Goal: Task Accomplishment & Management: Manage account settings

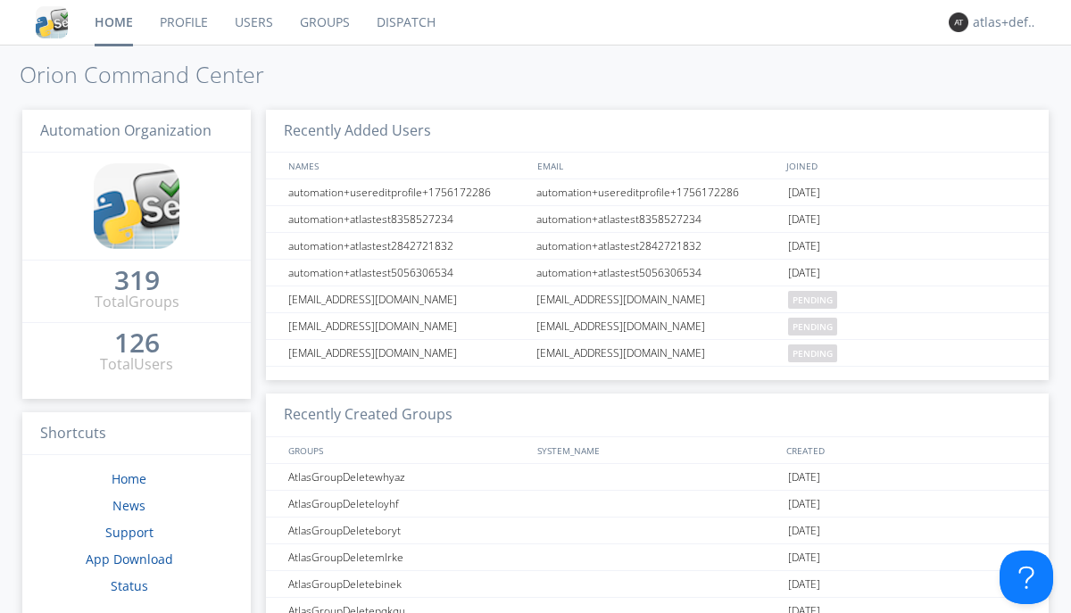
click at [323, 22] on link "Groups" at bounding box center [325, 22] width 77 height 45
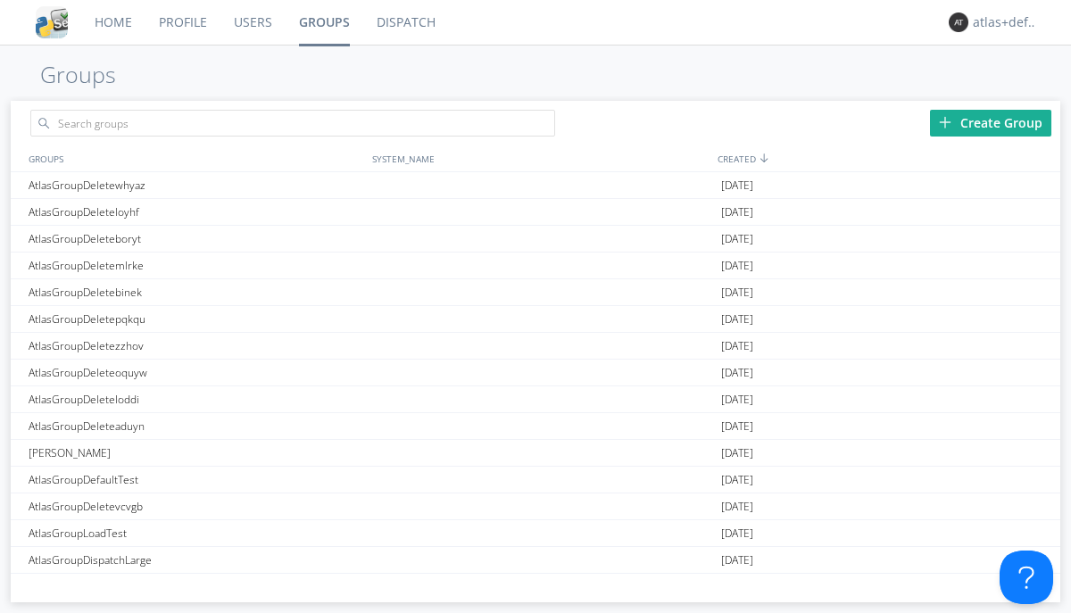
click at [991, 122] on div "Create Group" at bounding box center [990, 123] width 121 height 27
click at [323, 22] on link "Groups" at bounding box center [325, 22] width 78 height 45
type input "AtlasGroupDeletewecuy"
click at [252, 22] on link "Users" at bounding box center [253, 22] width 65 height 45
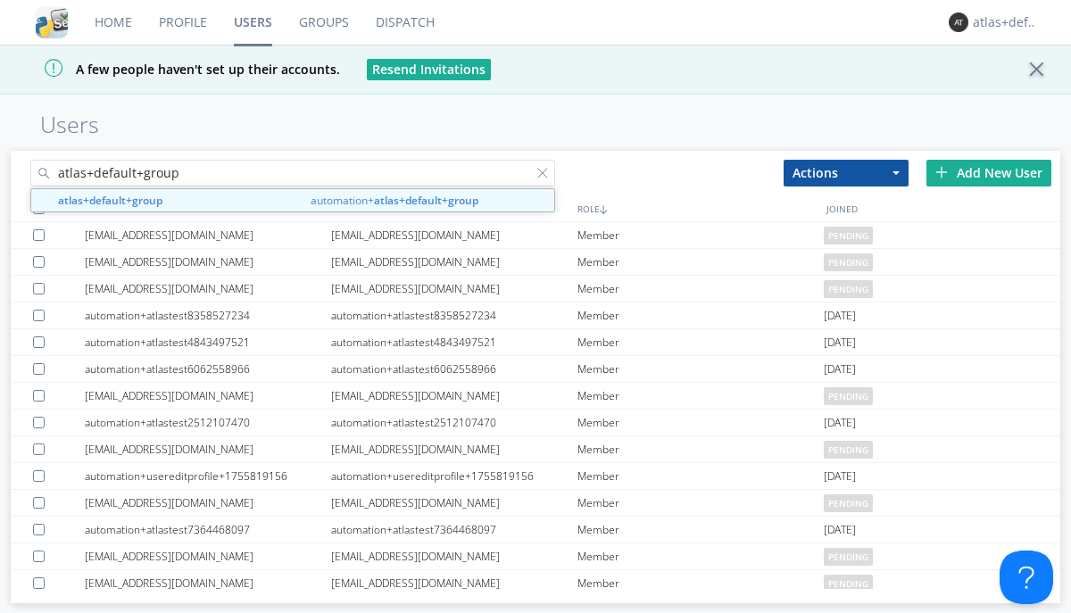
type input "atlas+default+group"
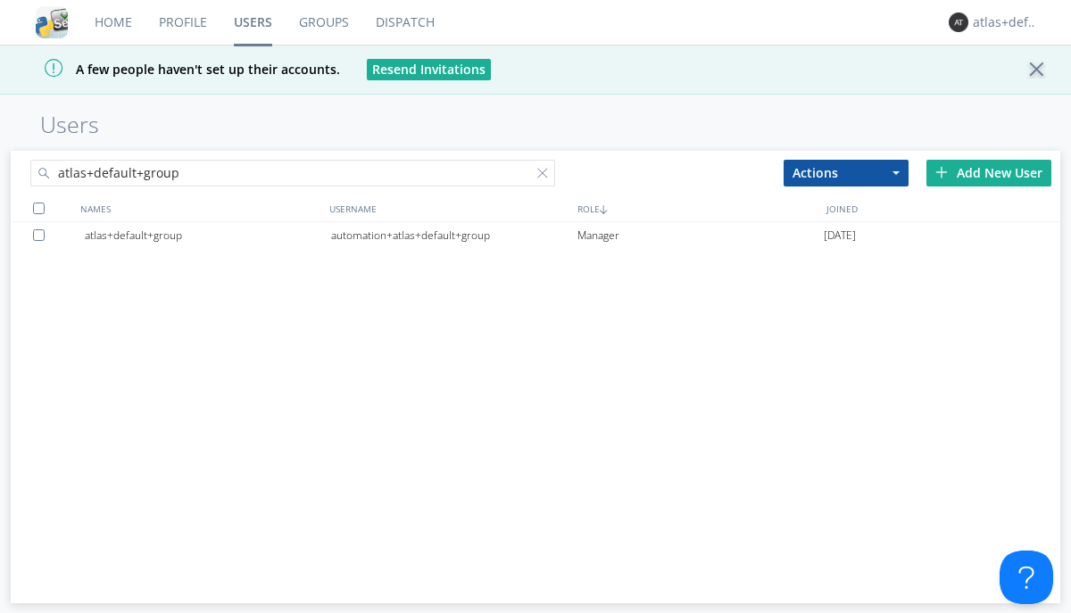
click at [454, 235] on div "automation+atlas+default+group" at bounding box center [454, 235] width 246 height 27
click at [404, 22] on link "Dispatch" at bounding box center [405, 22] width 86 height 45
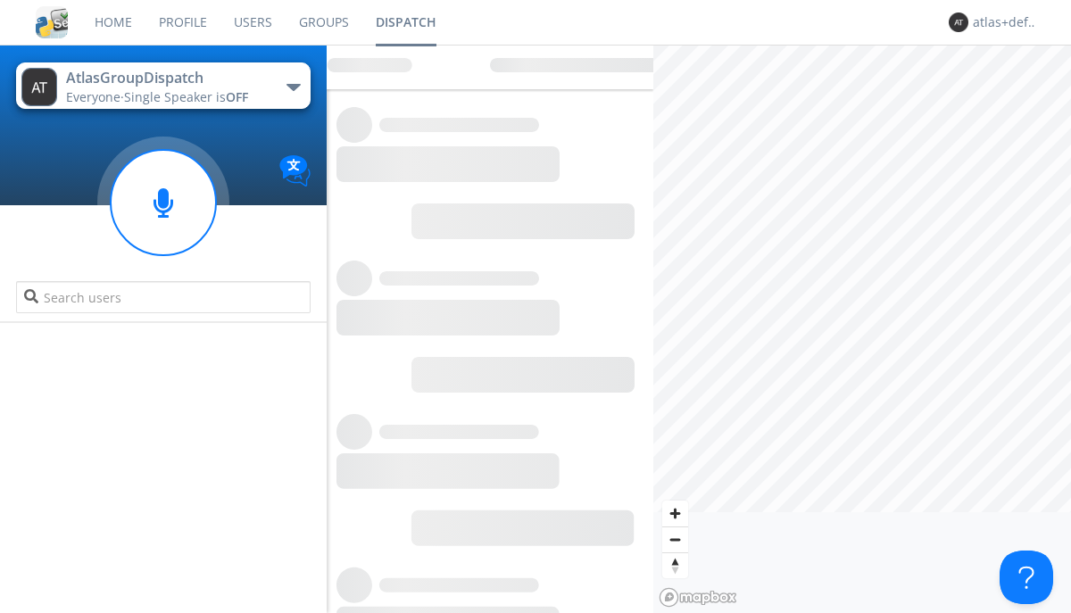
click at [252, 22] on link "Users" at bounding box center [253, 22] width 65 height 45
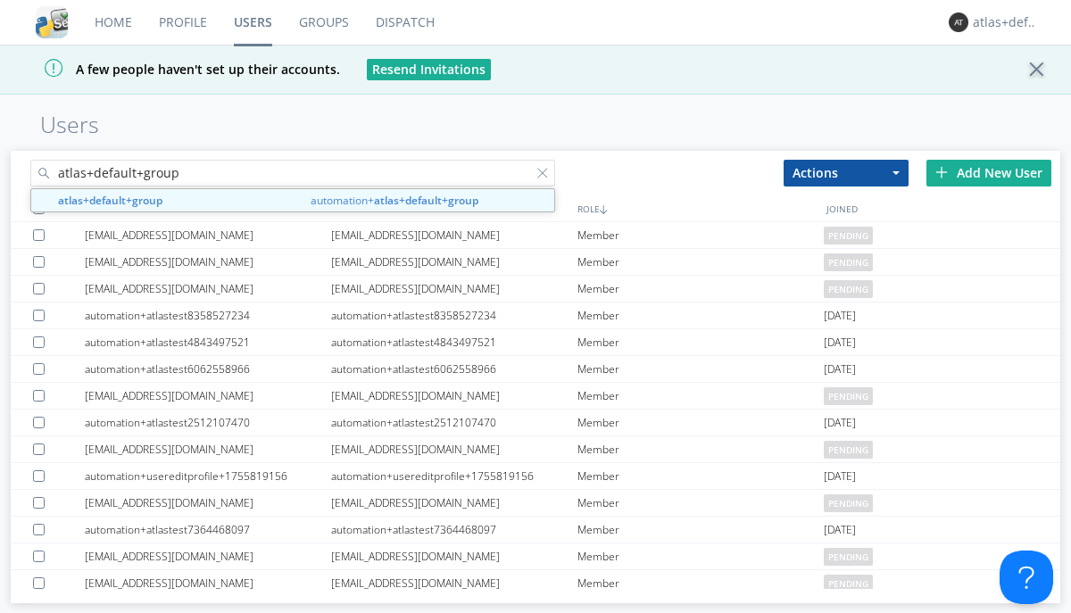
type input "atlas+default+group"
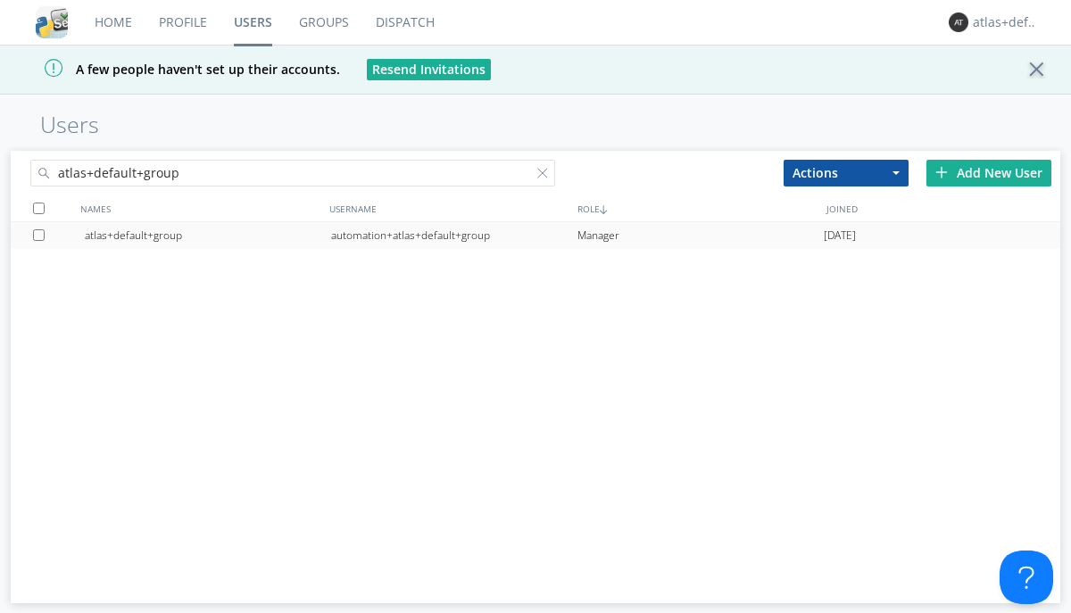
click at [454, 235] on div "automation+atlas+default+group" at bounding box center [454, 235] width 246 height 27
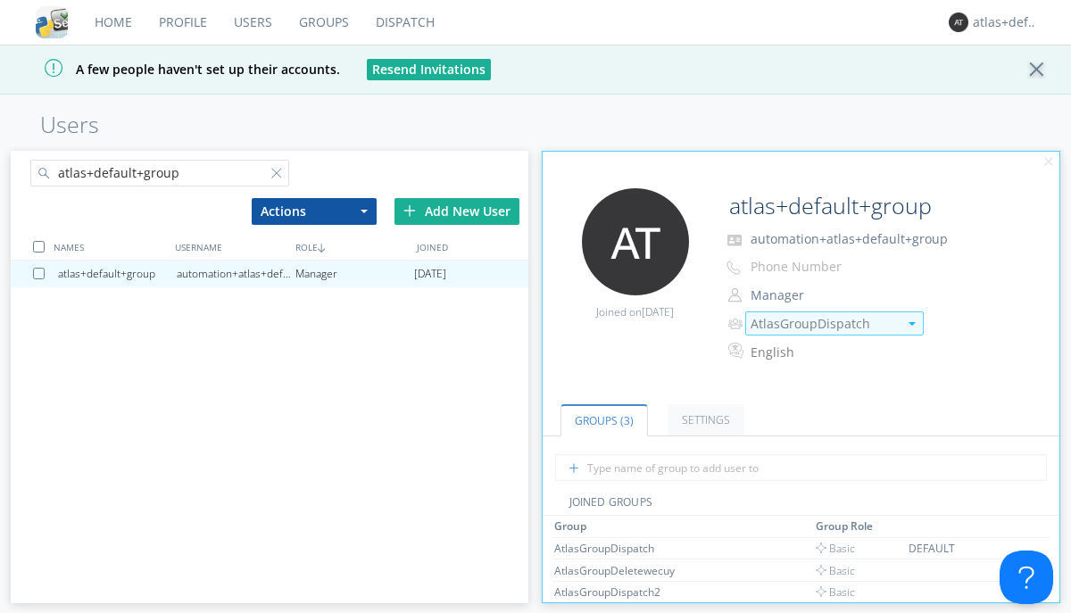
click at [912, 324] on img at bounding box center [912, 324] width 7 height 4
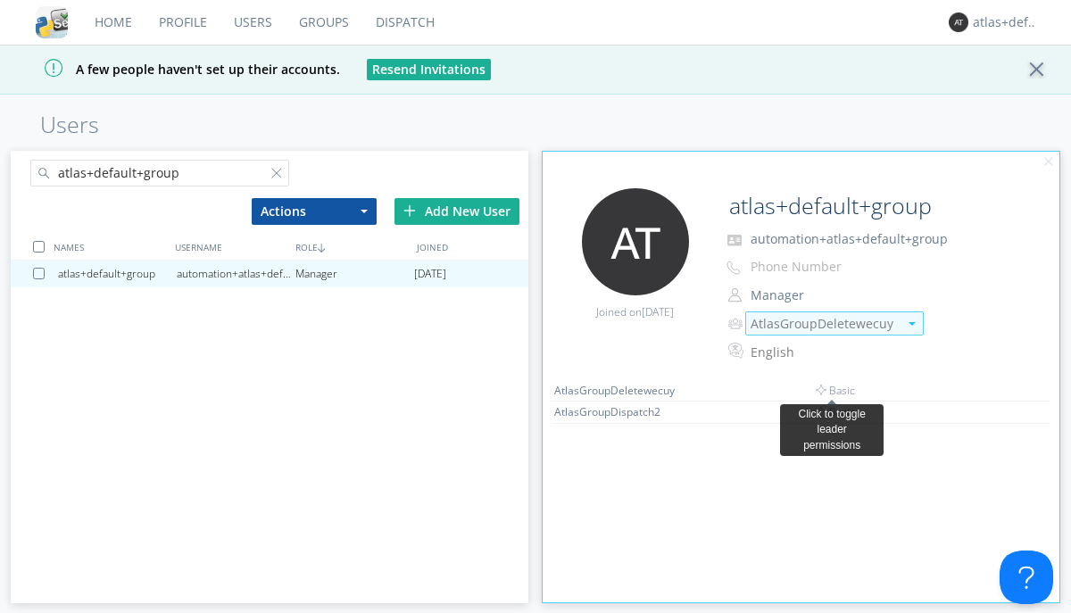
click at [404, 22] on link "Dispatch" at bounding box center [405, 22] width 86 height 45
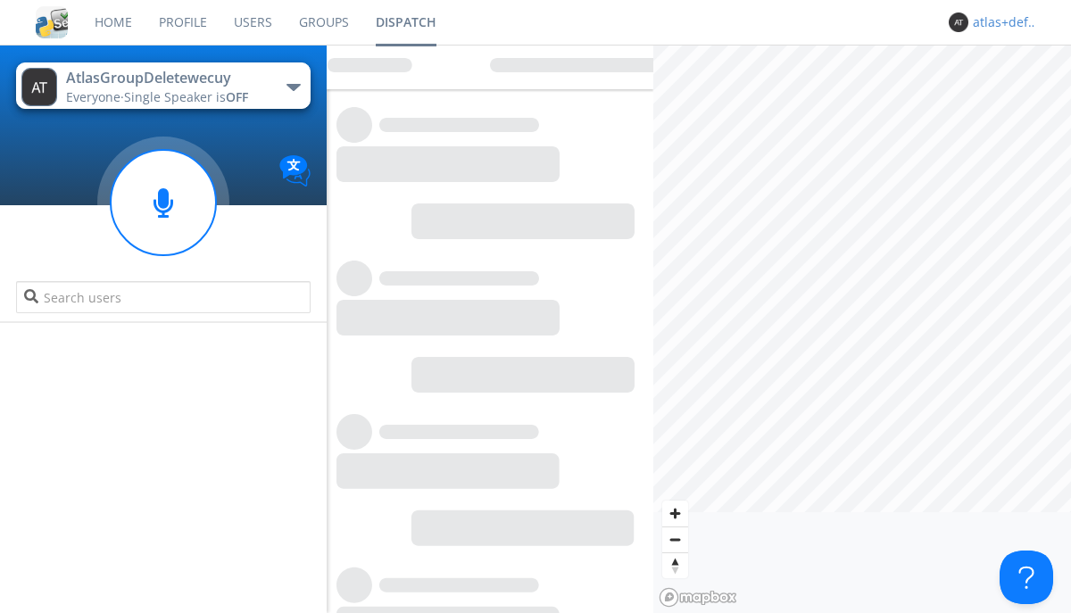
click at [1002, 22] on div "atlas+default+group" at bounding box center [1006, 22] width 67 height 18
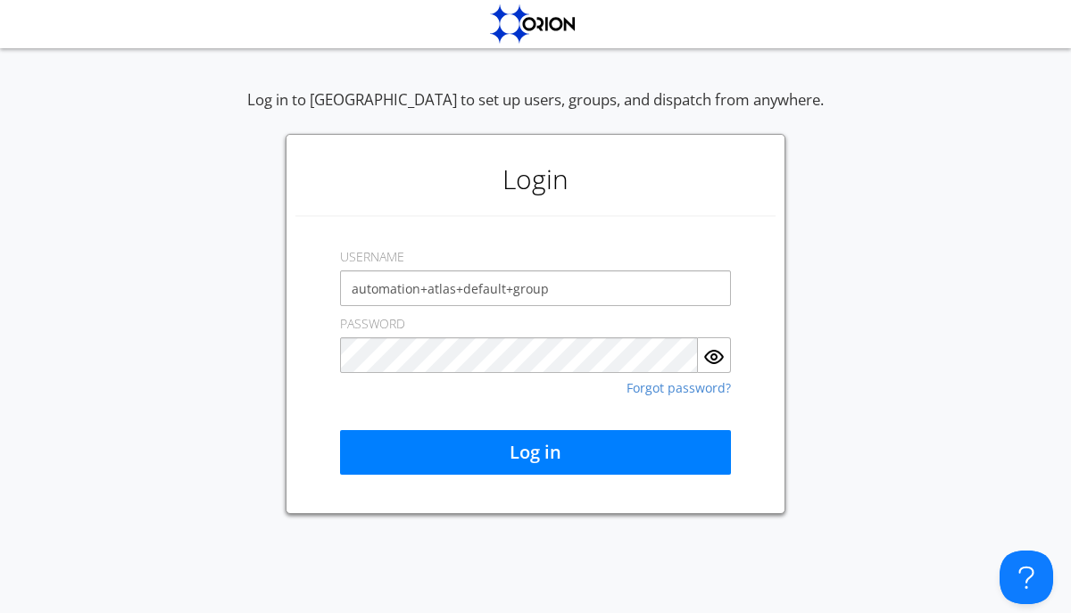
type input "automation+atlas+default+group"
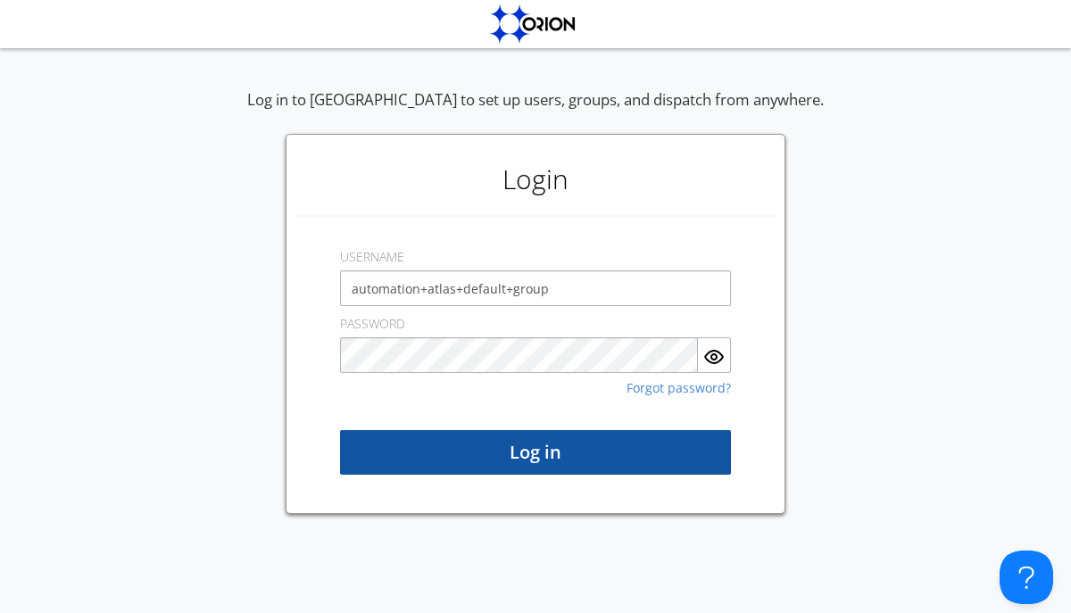
click at [536, 453] on button "Log in" at bounding box center [535, 452] width 391 height 45
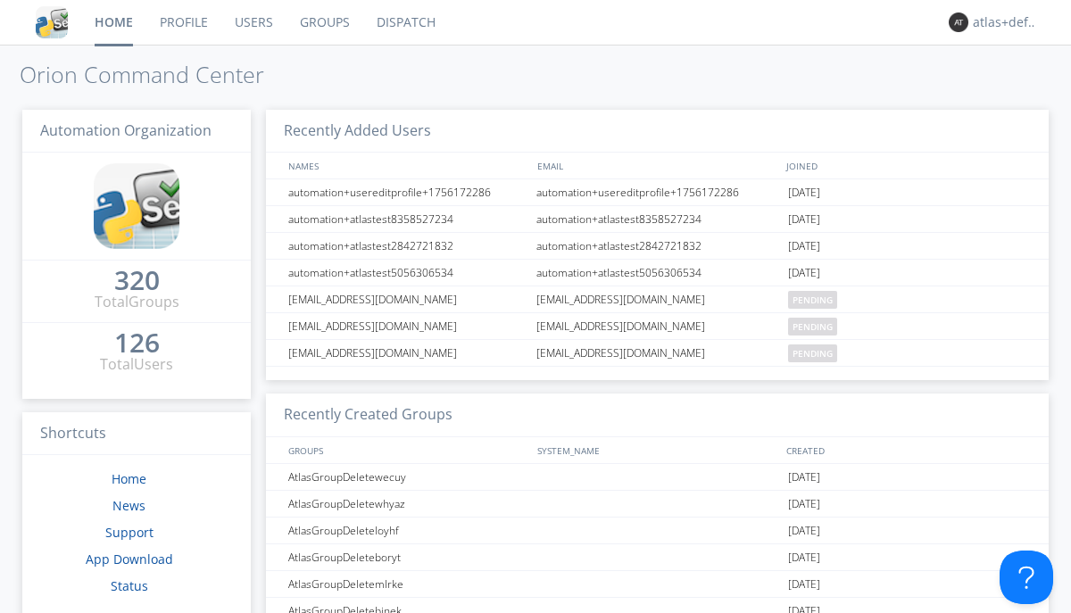
click at [404, 22] on link "Dispatch" at bounding box center [406, 22] width 86 height 45
click at [252, 22] on link "Users" at bounding box center [253, 22] width 65 height 45
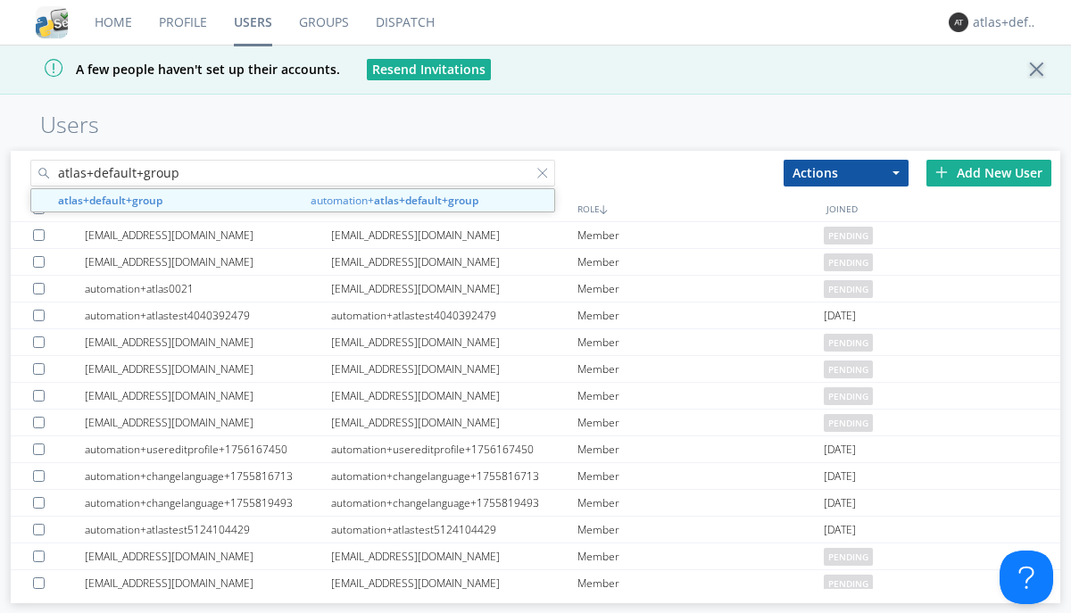
type input "atlas+default+group"
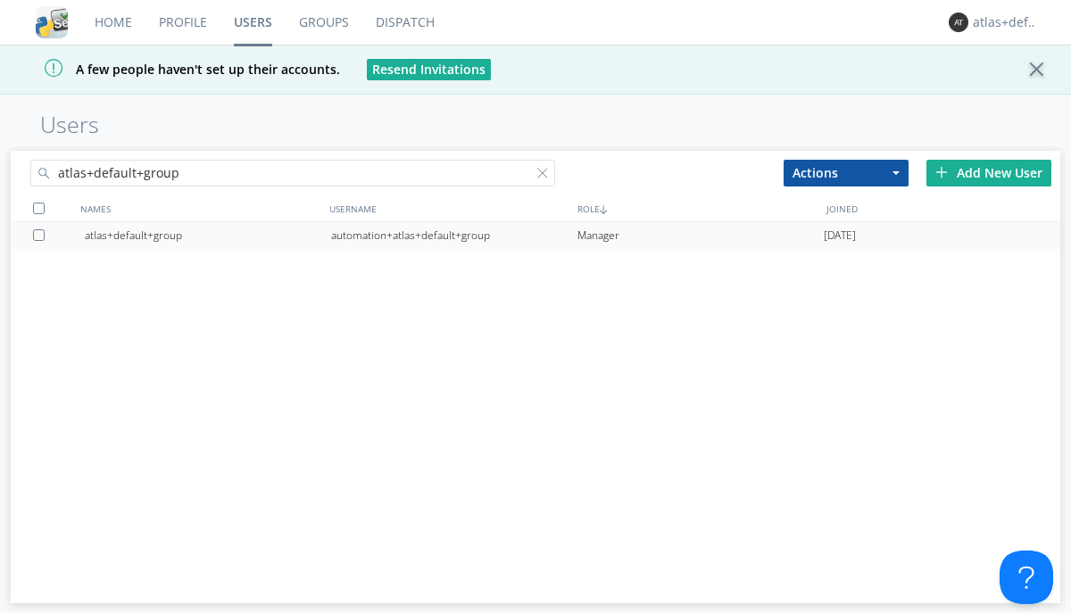
click at [454, 235] on div "automation+atlas+default+group" at bounding box center [454, 235] width 246 height 27
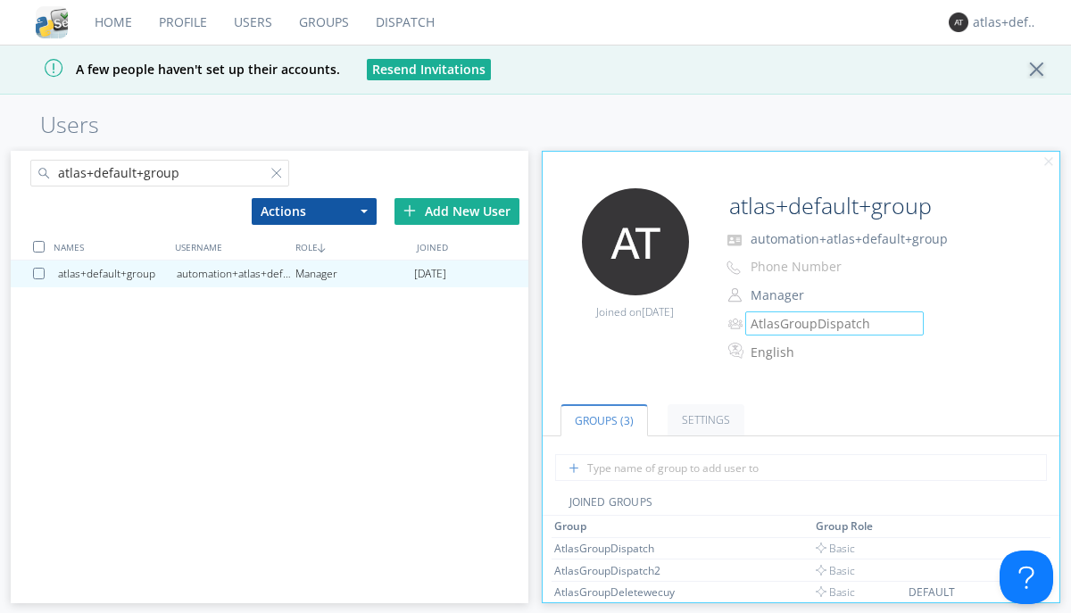
click at [322, 22] on link "Groups" at bounding box center [324, 22] width 77 height 45
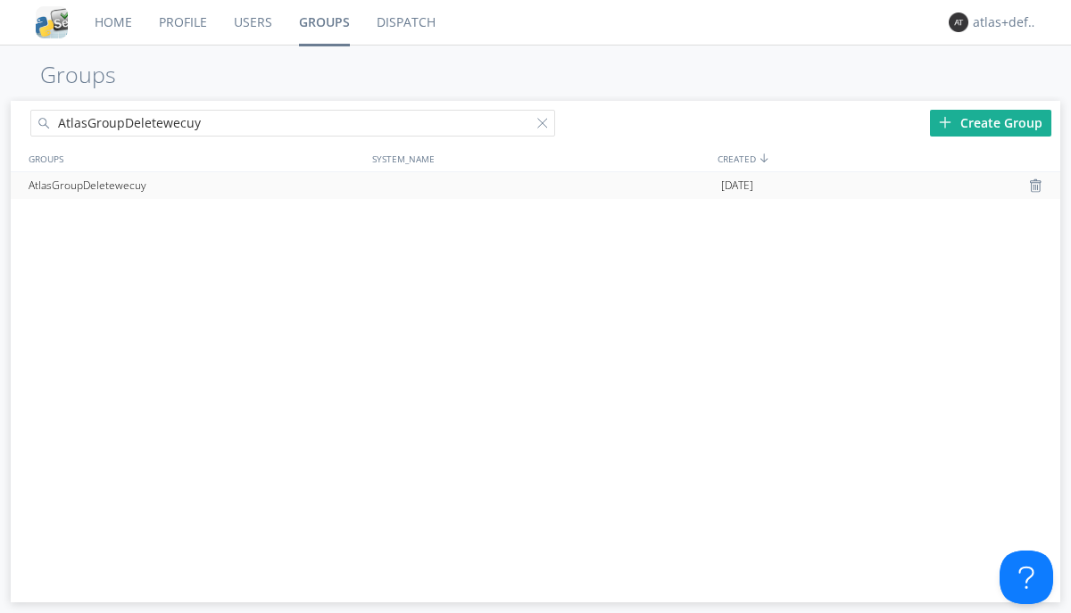
type input "AtlasGroupDeletewecuy"
click at [1037, 186] on div at bounding box center [1038, 186] width 18 height 14
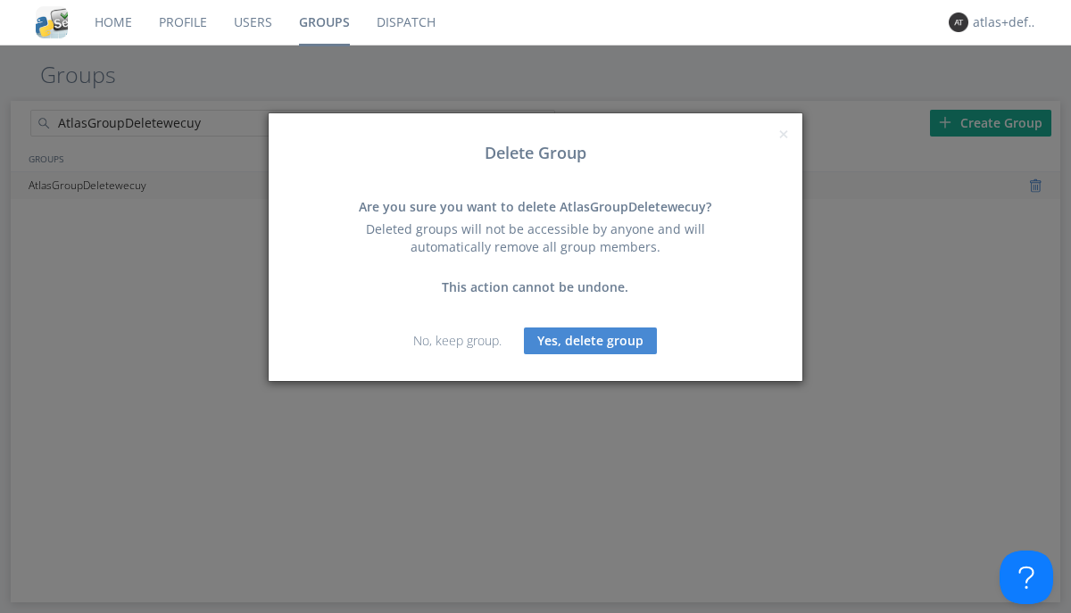
click at [591, 340] on button "Yes, delete group" at bounding box center [590, 341] width 133 height 27
